Goal: Task Accomplishment & Management: Manage account settings

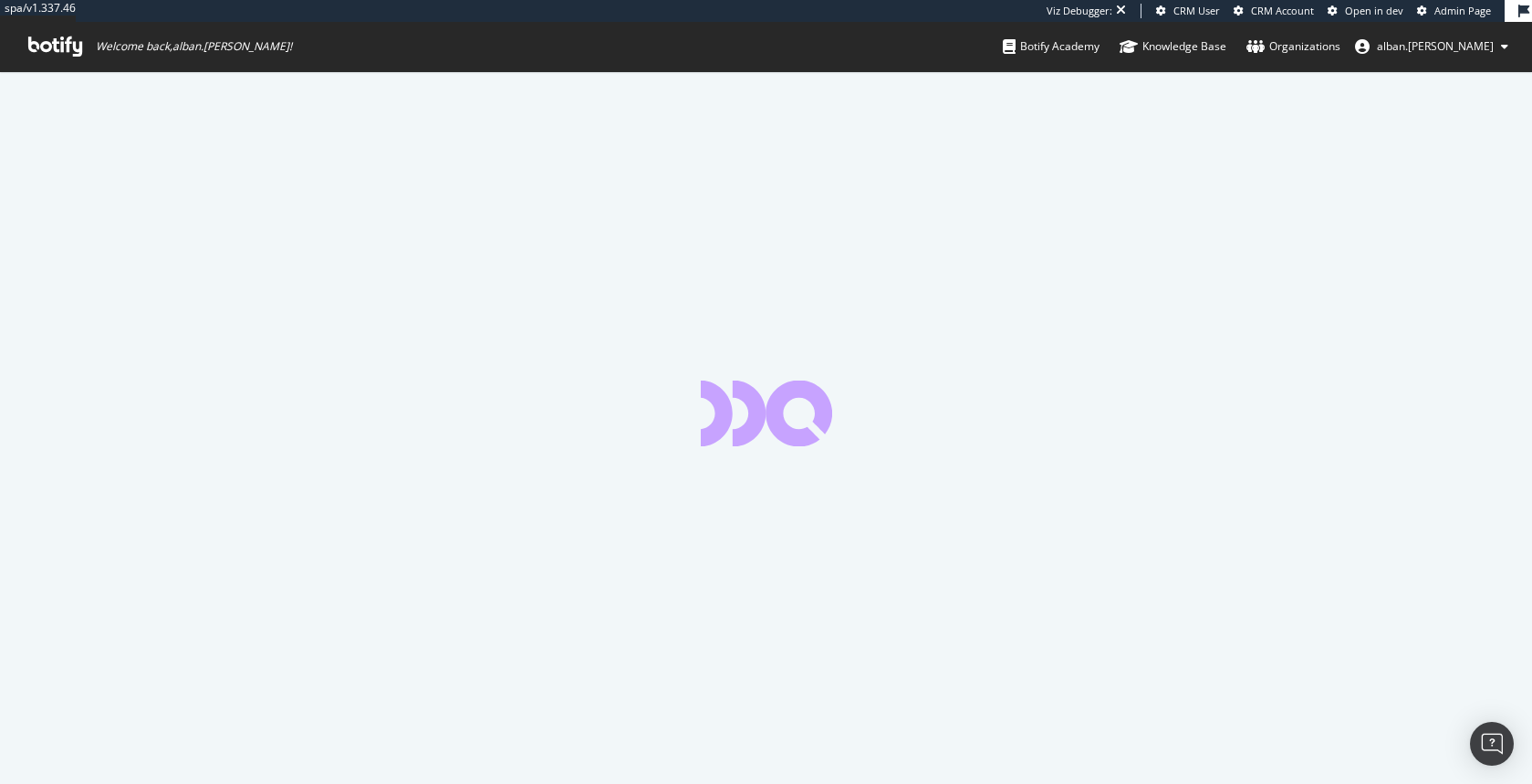
click at [1454, 17] on span "Admin Page" at bounding box center [1462, 11] width 56 height 14
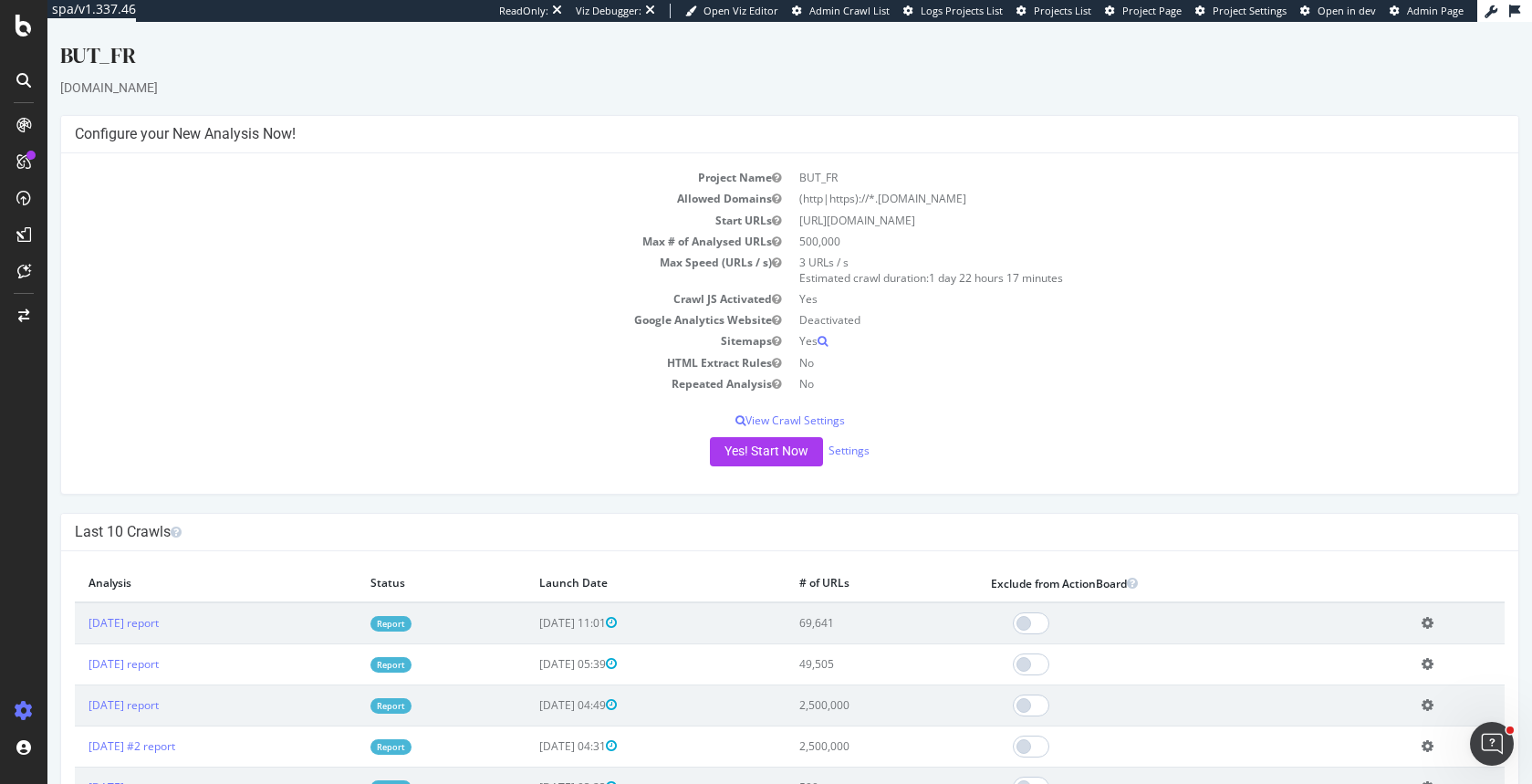
click at [1316, 299] on td "Yes" at bounding box center [1148, 298] width 715 height 21
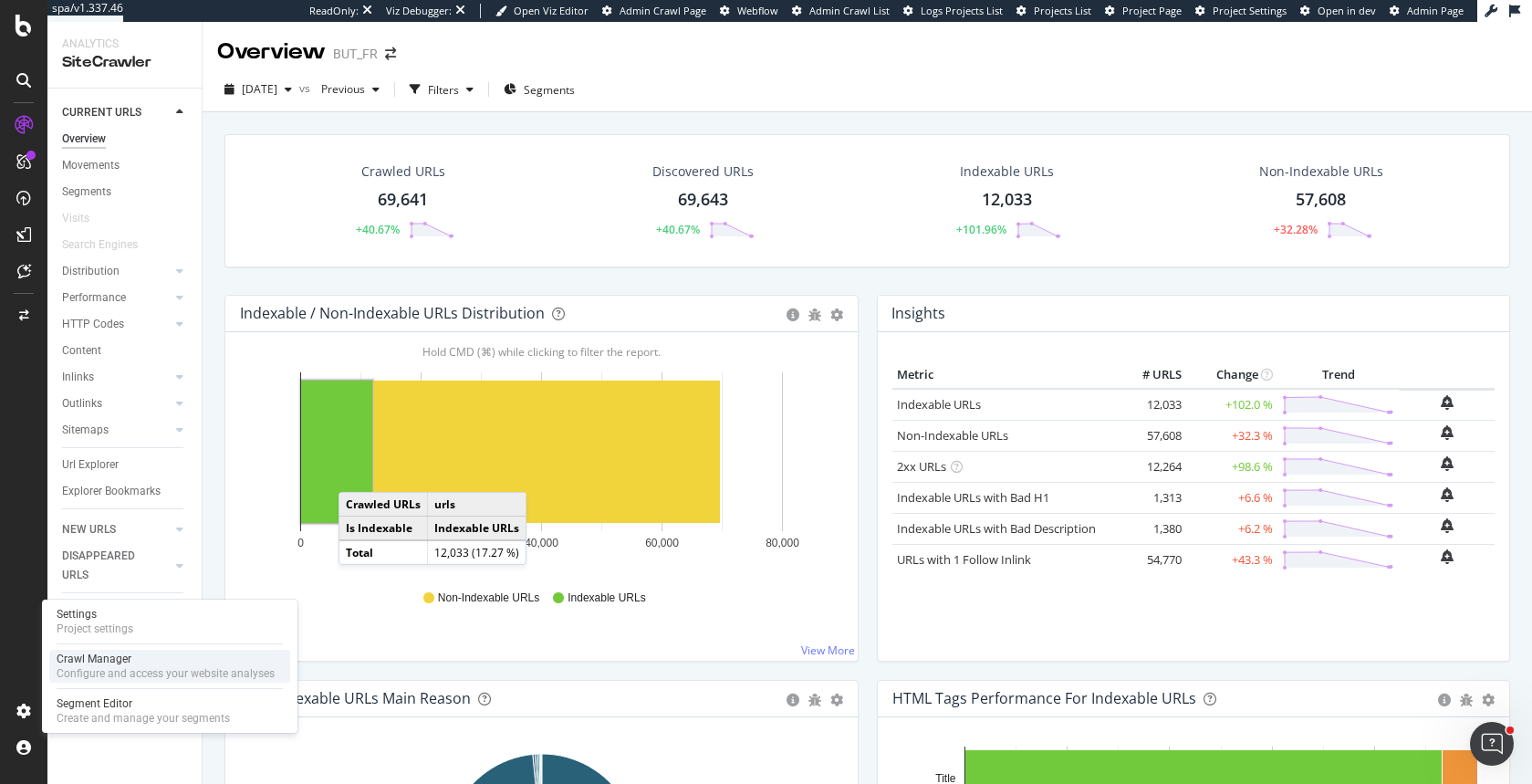
click at [104, 662] on div "Crawl Manager" at bounding box center [165, 658] width 218 height 15
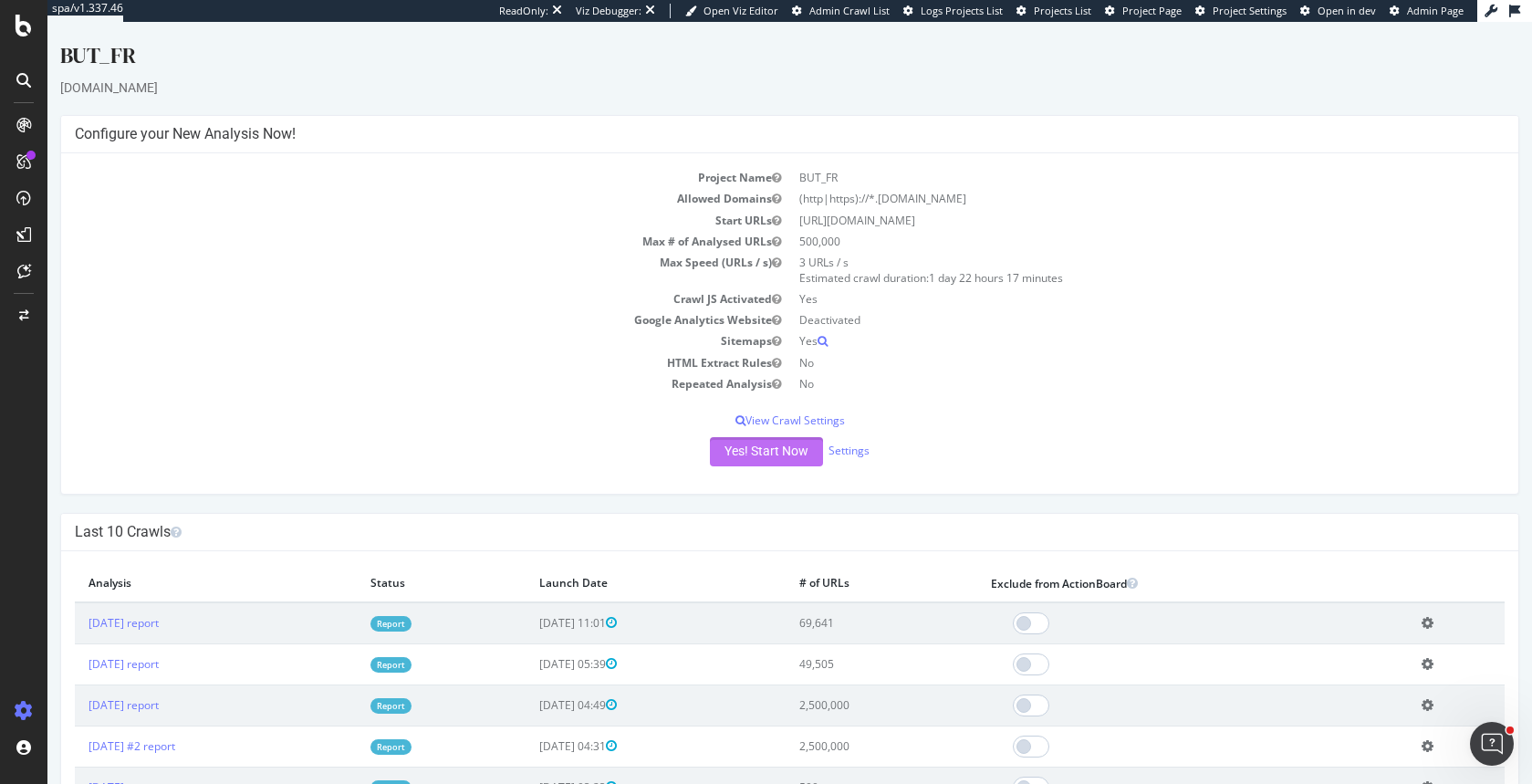
click at [781, 461] on button "Yes! Start Now" at bounding box center [766, 452] width 113 height 30
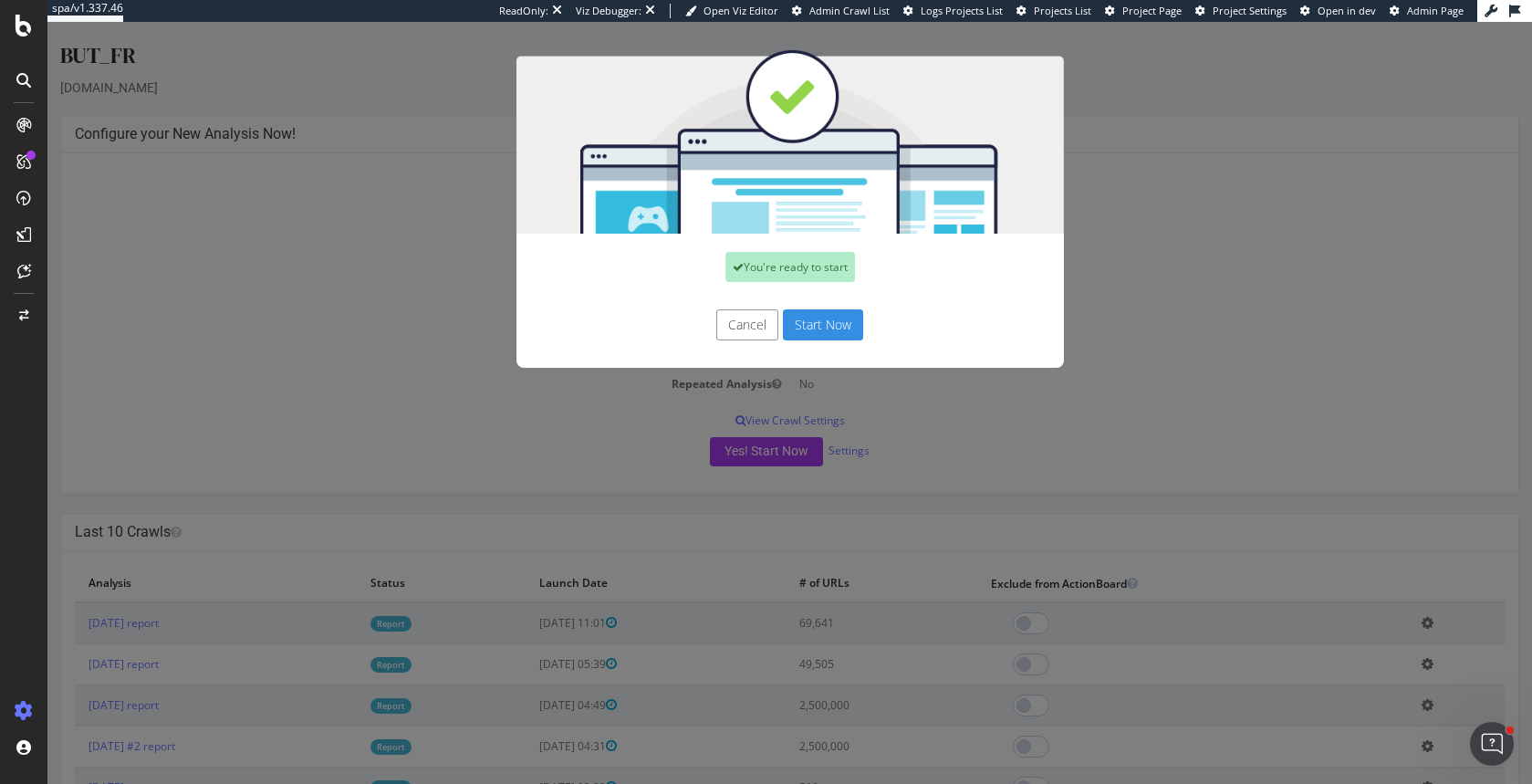
click at [814, 333] on button "Start Now" at bounding box center [824, 324] width 81 height 31
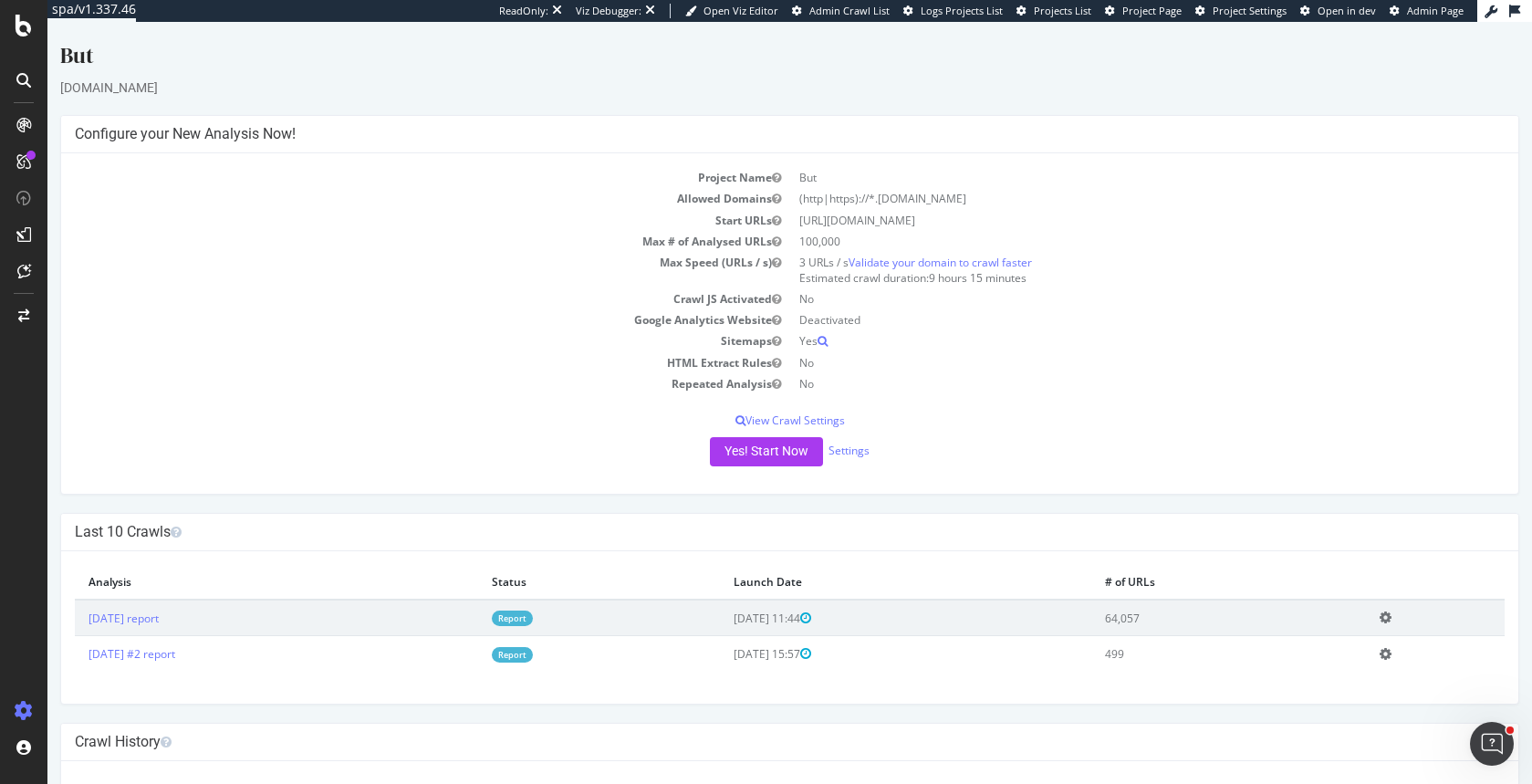
click at [443, 394] on div "Project Name But Allowed Domains (http|https)://*.[DOMAIN_NAME] Start URLs [URL…" at bounding box center [789, 324] width 1457 height 341
